Goal: Find specific page/section: Find specific page/section

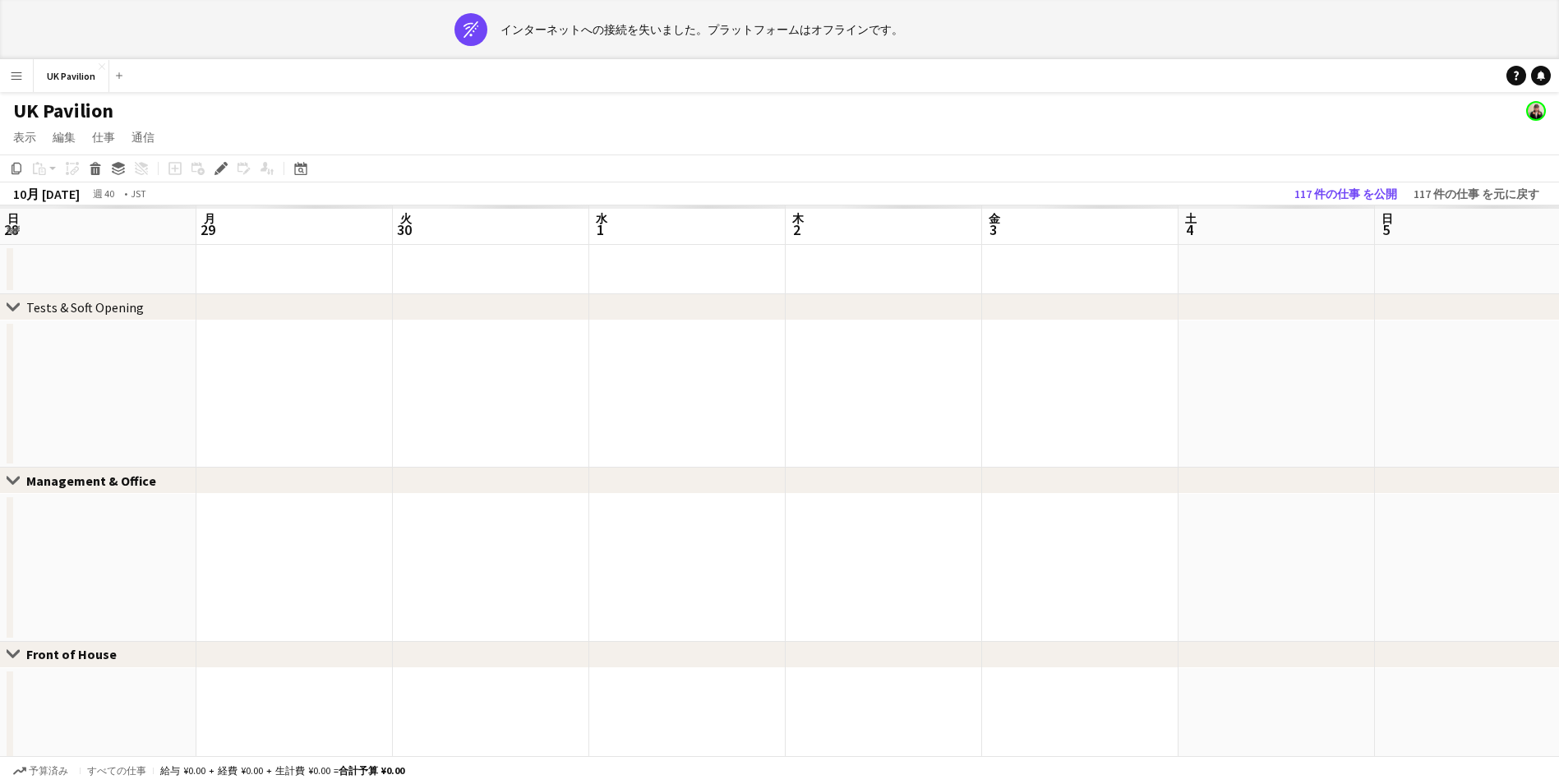
scroll to position [0, 466]
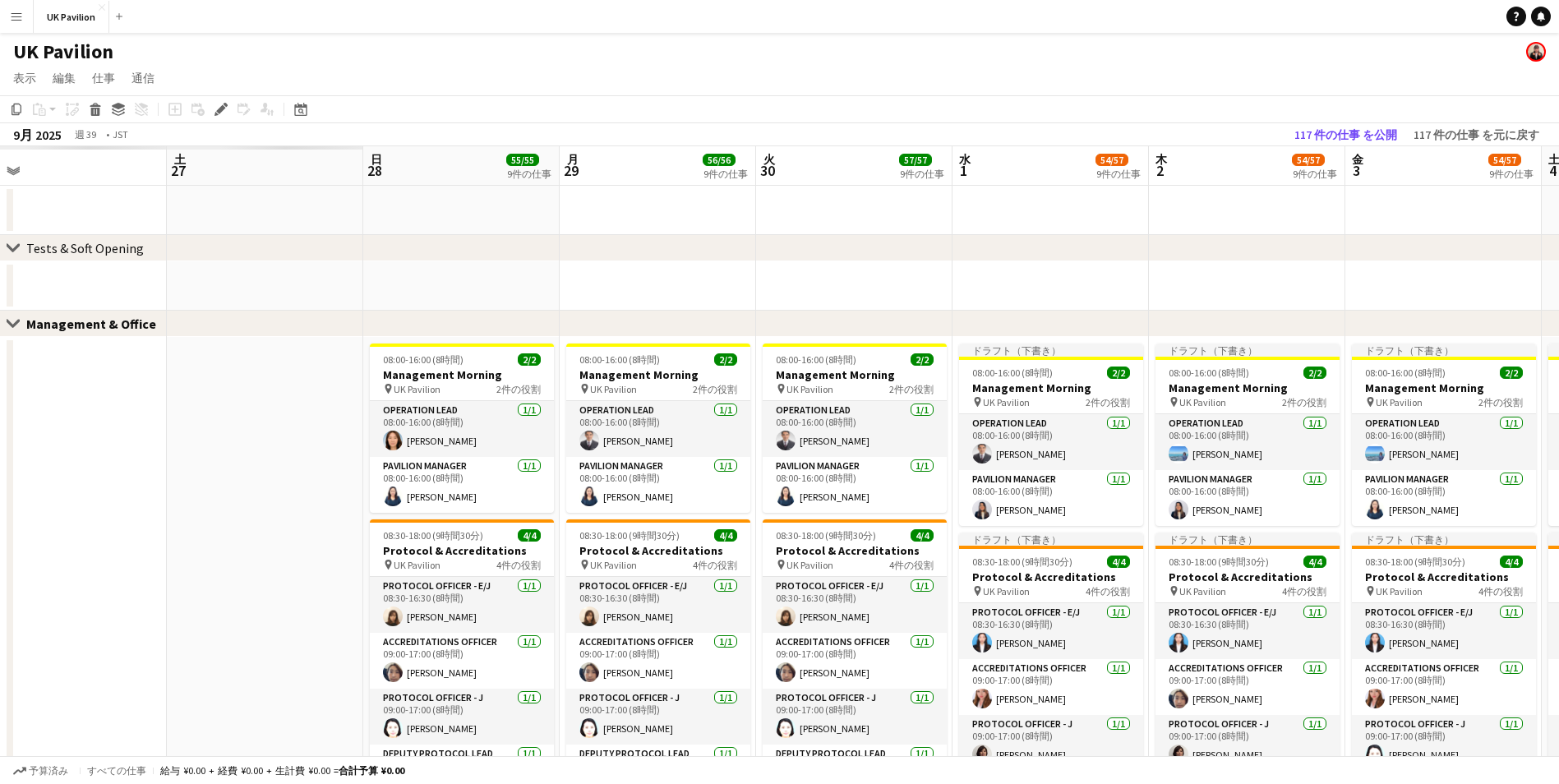
drag, startPoint x: 597, startPoint y: 170, endPoint x: 1059, endPoint y: 163, distance: 462.1
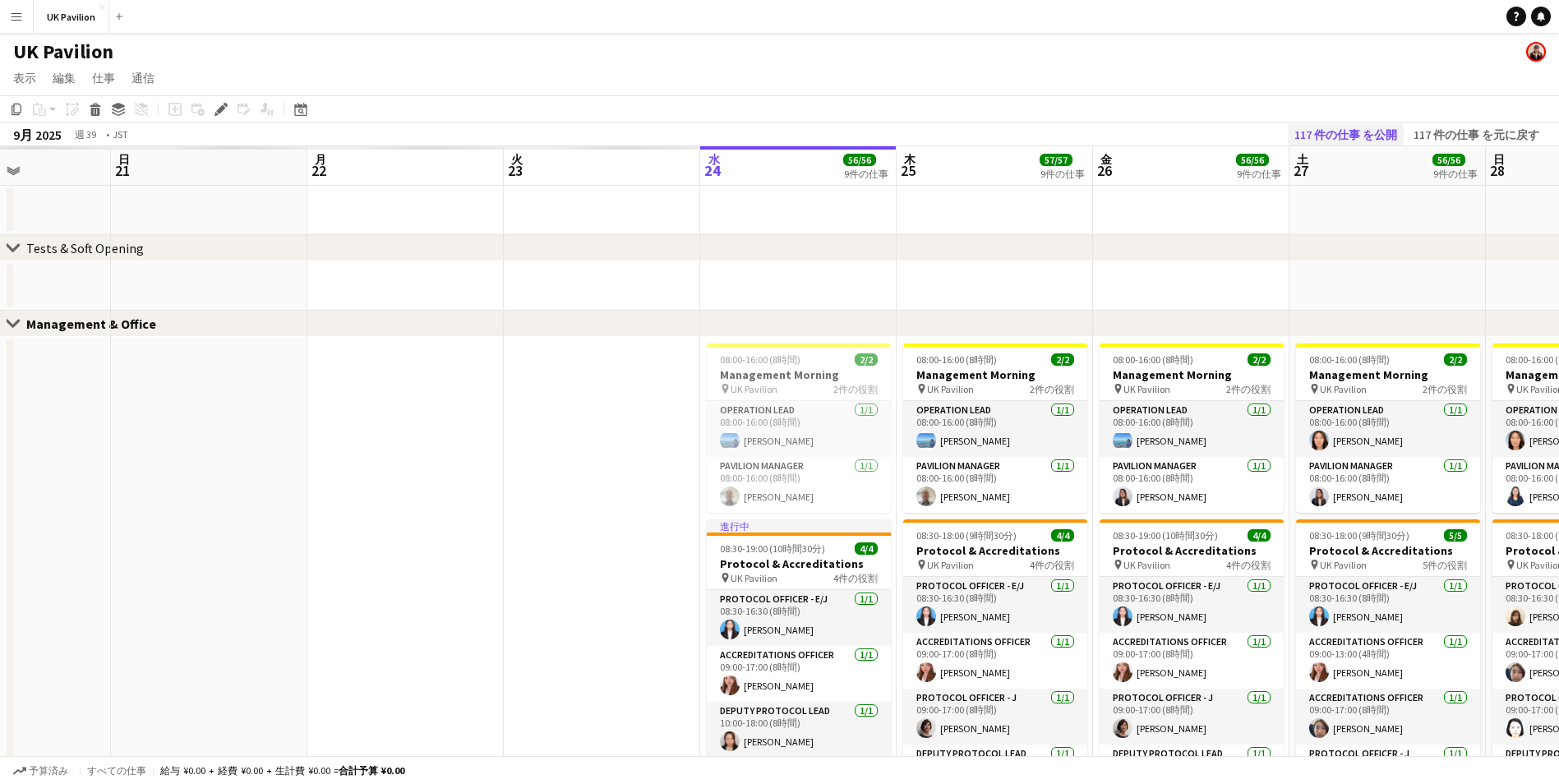
scroll to position [0, 465]
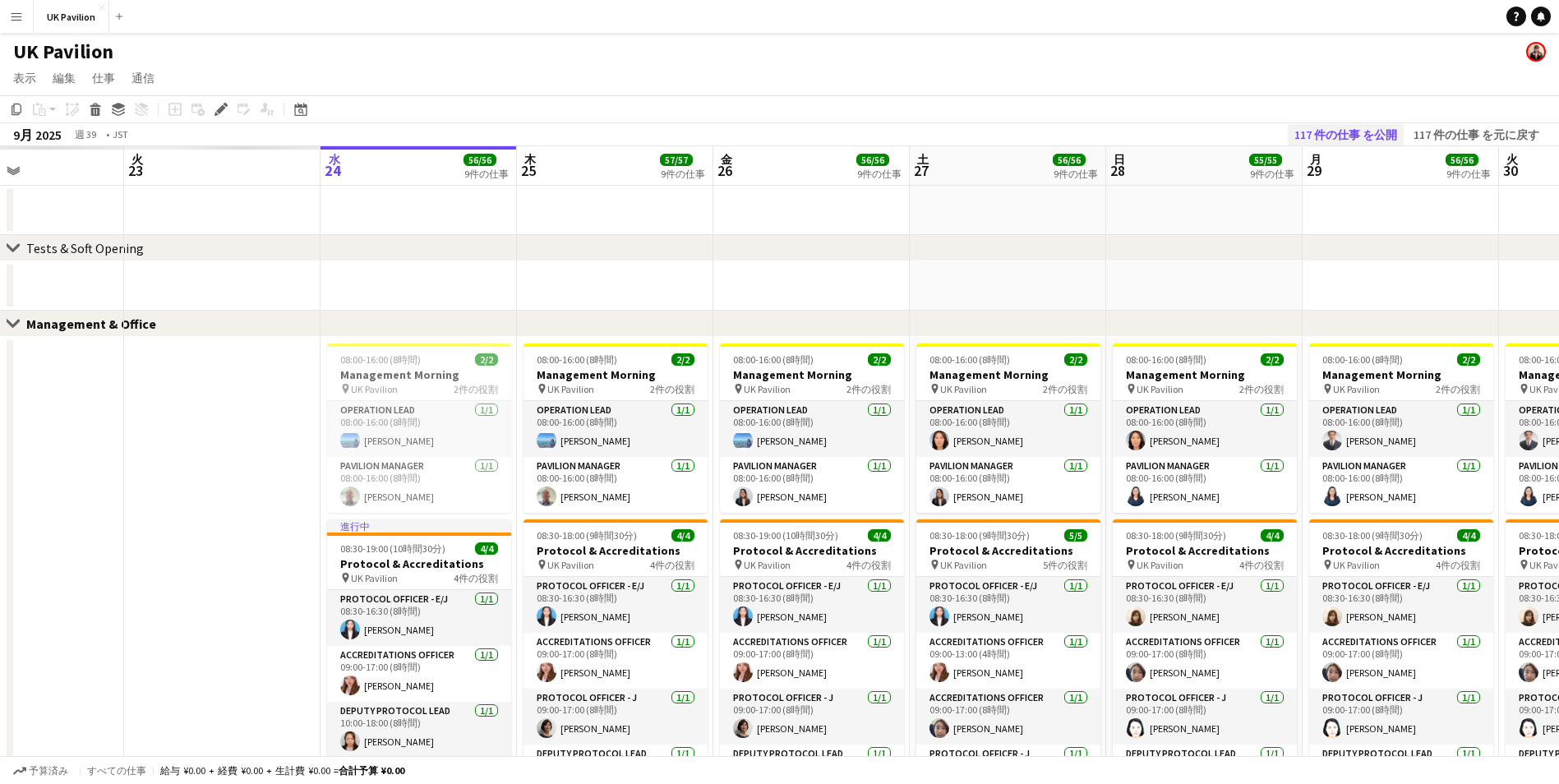
drag, startPoint x: 979, startPoint y: 167, endPoint x: 1331, endPoint y: 142, distance: 352.9
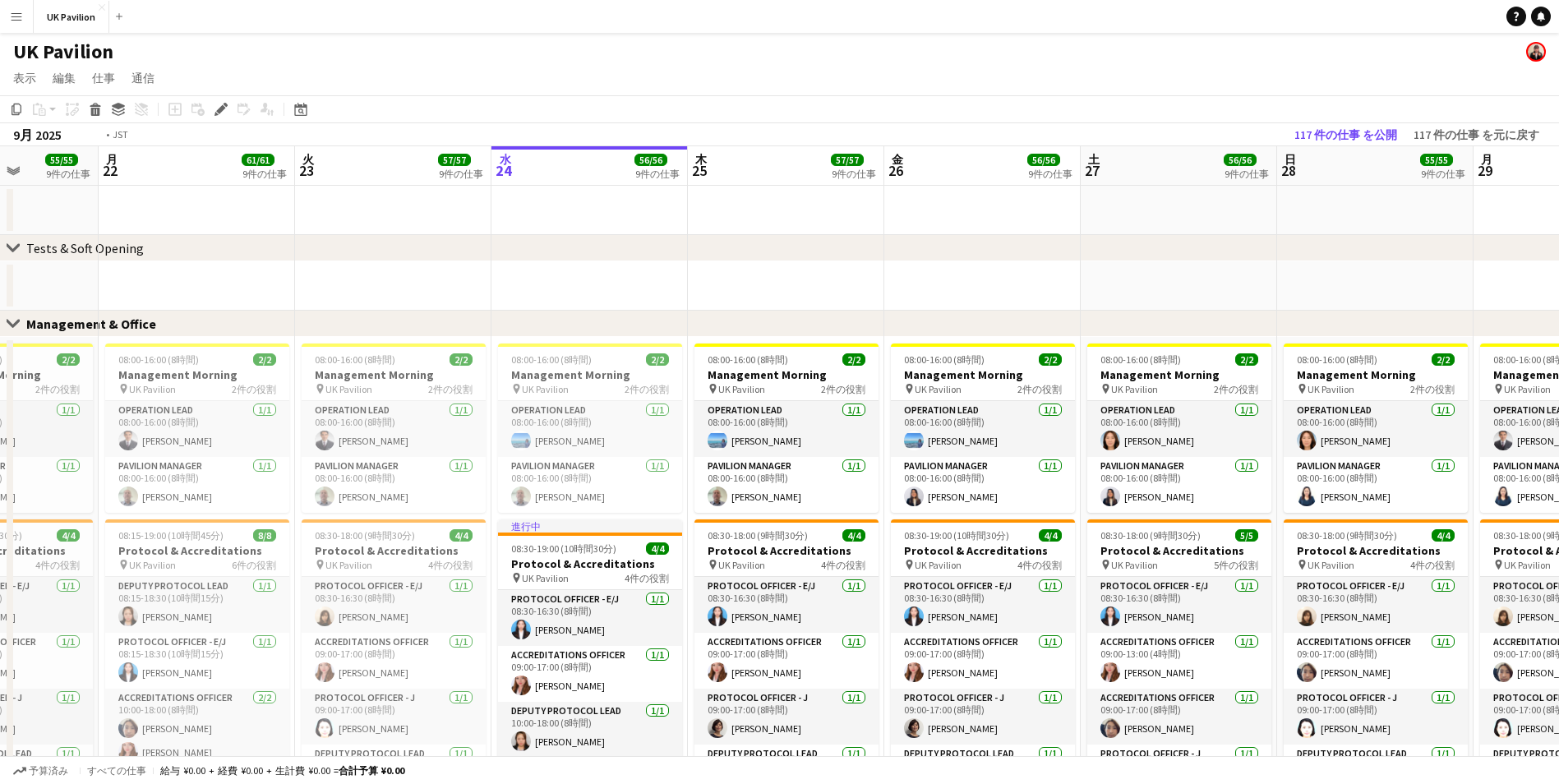
scroll to position [0, 484]
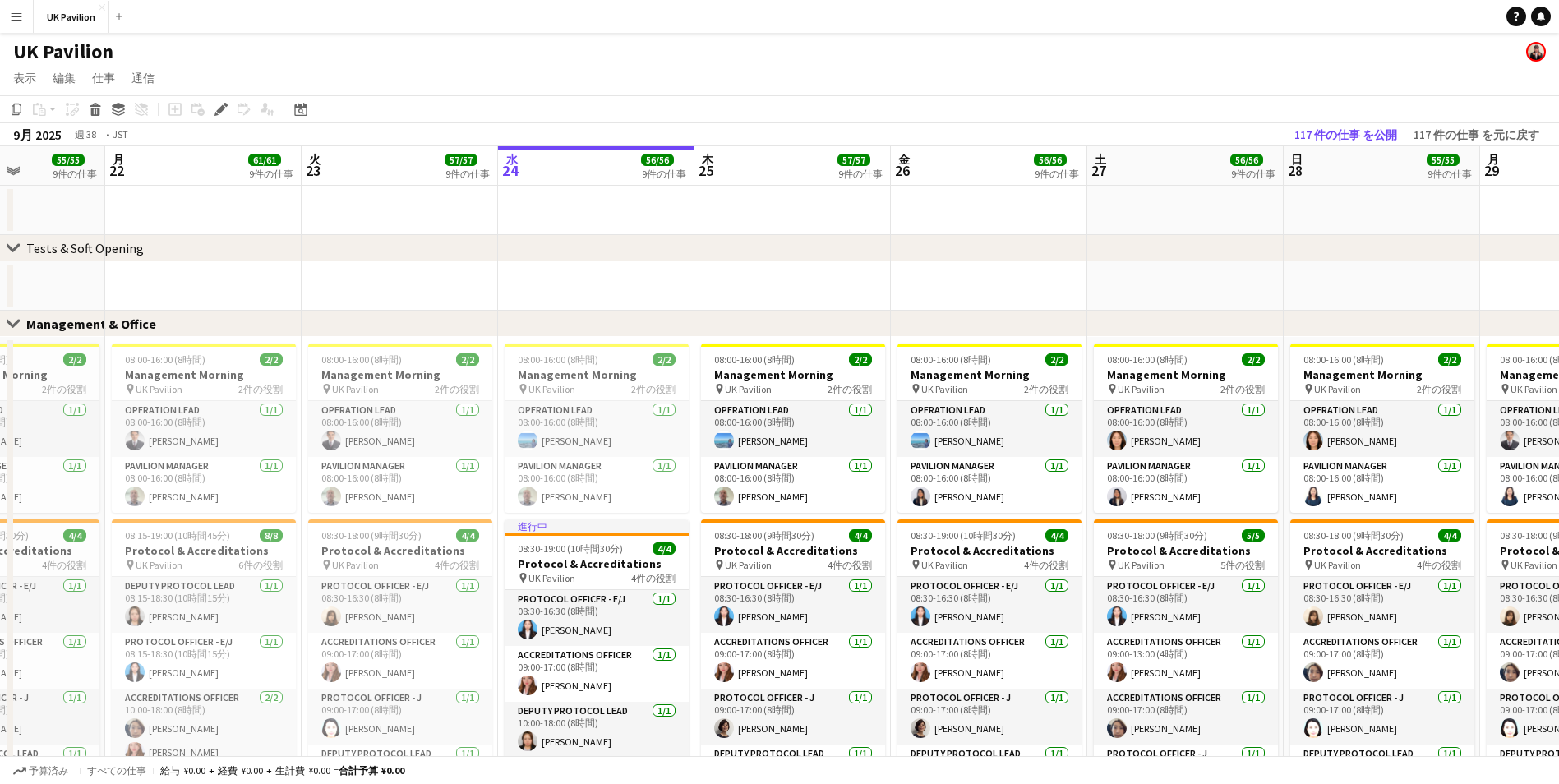
drag, startPoint x: 699, startPoint y: 160, endPoint x: 876, endPoint y: 158, distance: 177.0
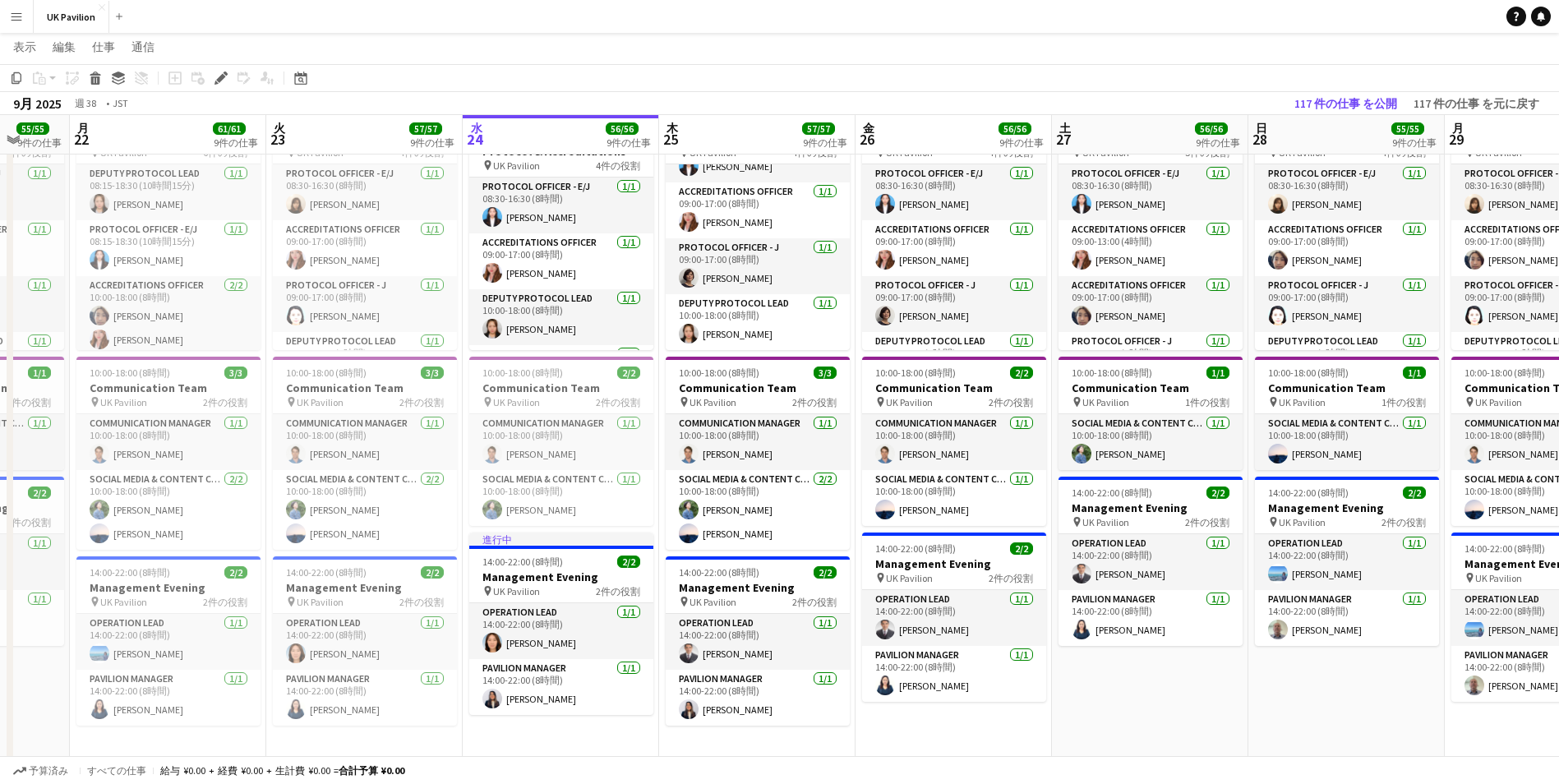
scroll to position [0, 520]
drag, startPoint x: 811, startPoint y: 116, endPoint x: 776, endPoint y: 120, distance: 35.2
click at [776, 120] on app-calendar-viewport "金 19 56/56 9件の仕事 土 20 56/56 9件の仕事 日 21 55/55 9件の仕事 月 22 61/61 9件の仕事 火 23 57/57 …" at bounding box center [779, 759] width 1559 height 2212
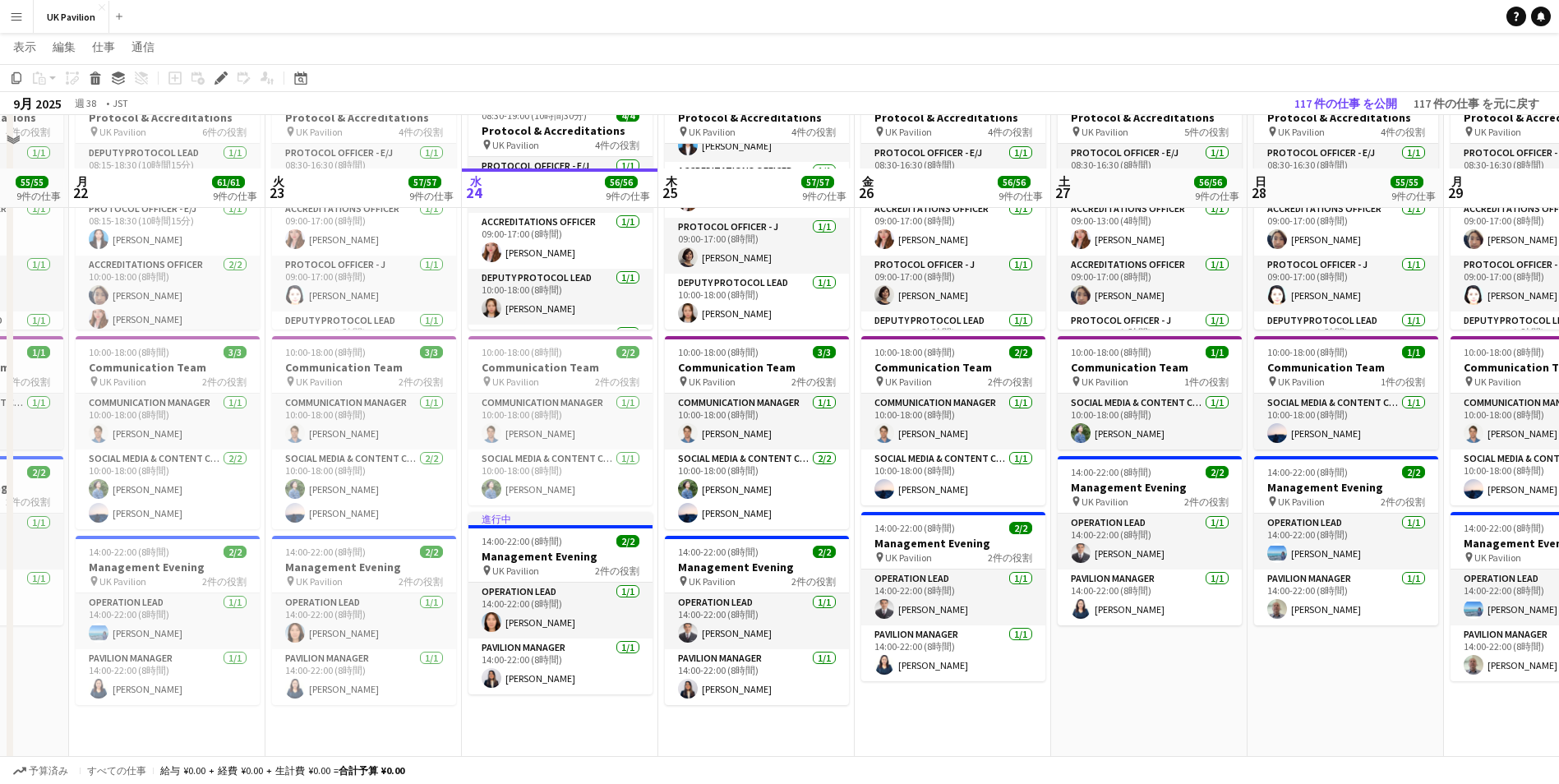
scroll to position [493, 0]
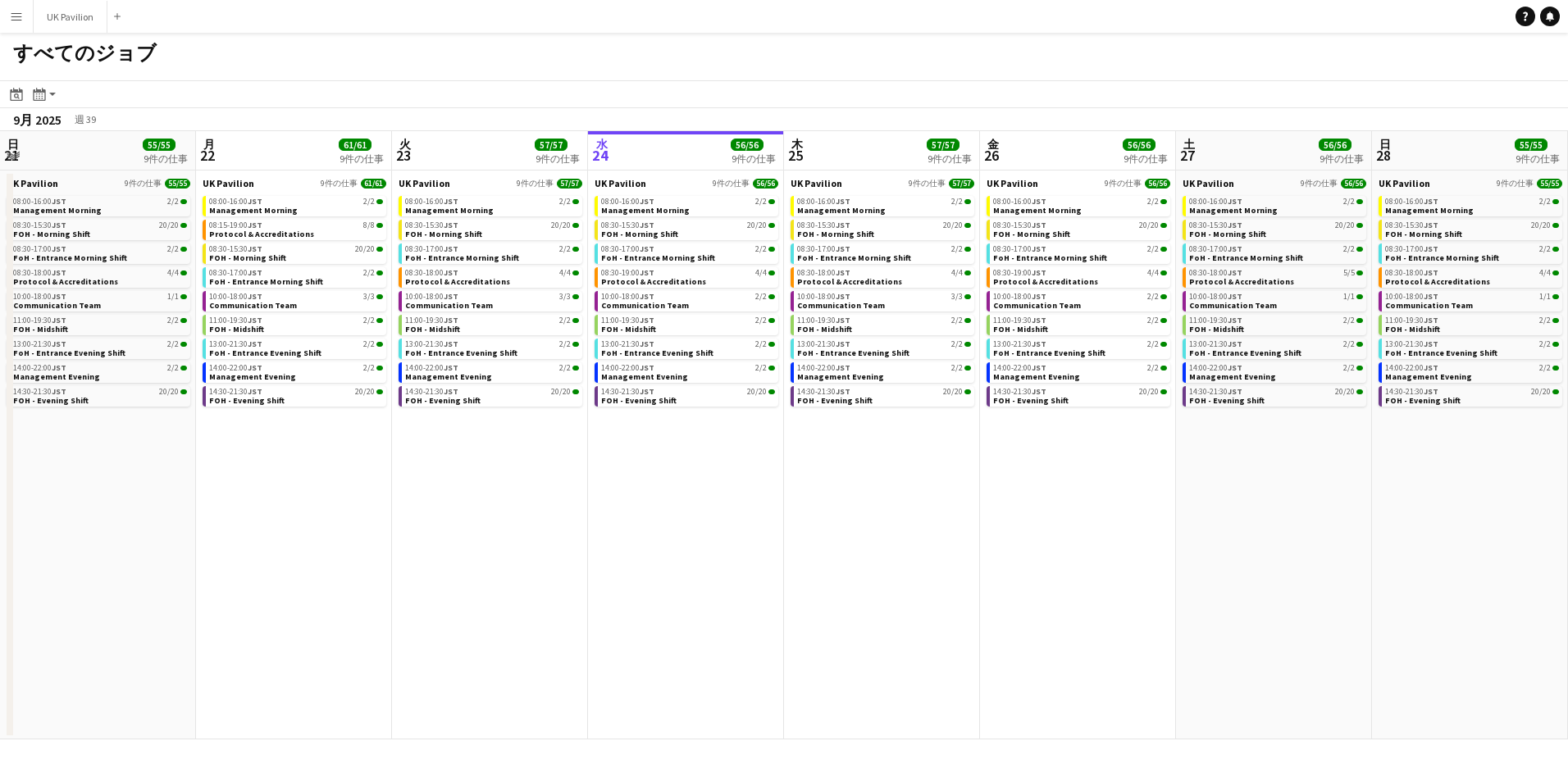
scroll to position [0, 392]
